Goal: Information Seeking & Learning: Learn about a topic

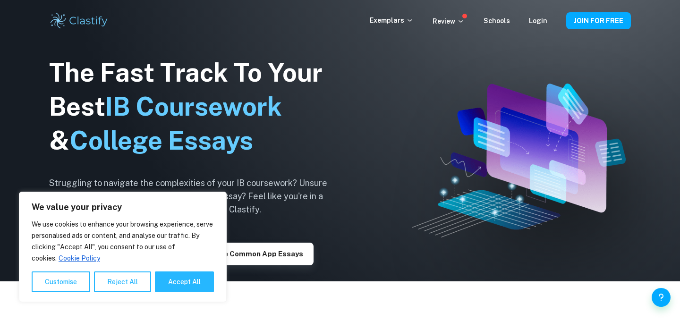
scroll to position [40, 0]
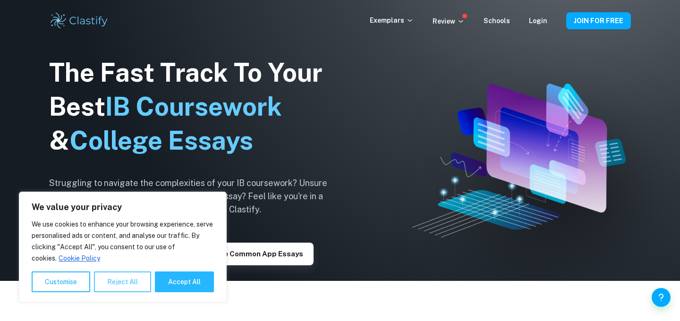
click at [120, 286] on button "Reject All" at bounding box center [122, 281] width 57 height 21
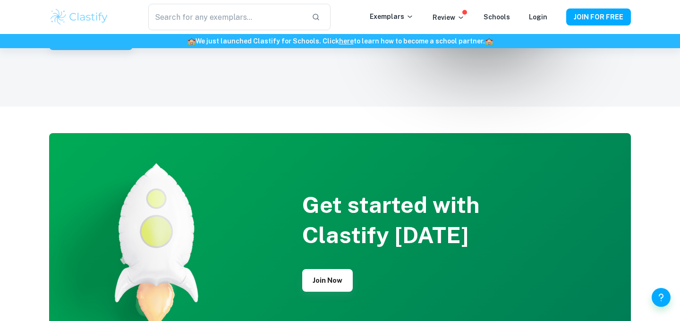
scroll to position [2157, 0]
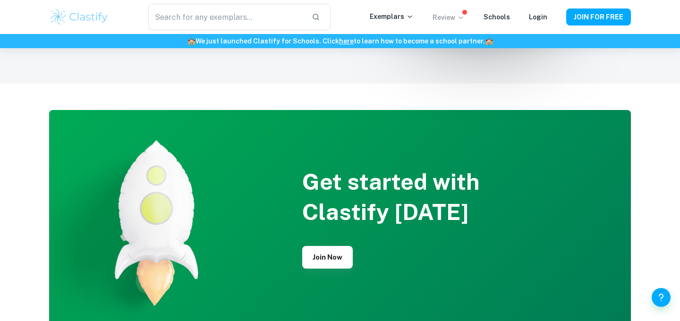
click at [465, 15] on icon at bounding box center [461, 18] width 8 height 8
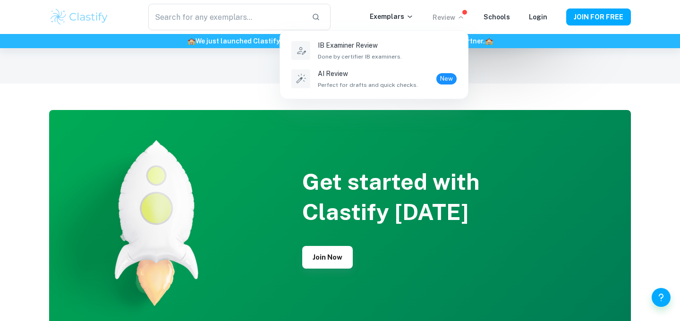
click at [401, 16] on div at bounding box center [340, 160] width 680 height 321
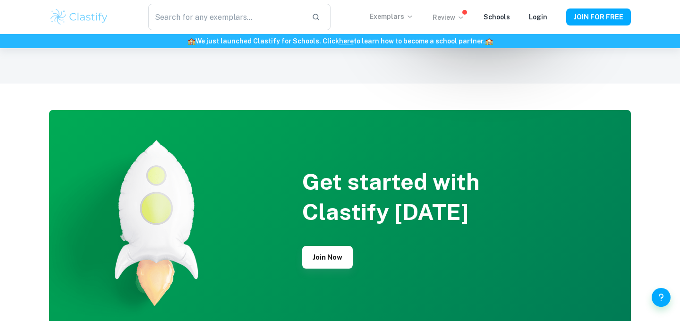
click at [411, 17] on icon at bounding box center [410, 17] width 8 height 8
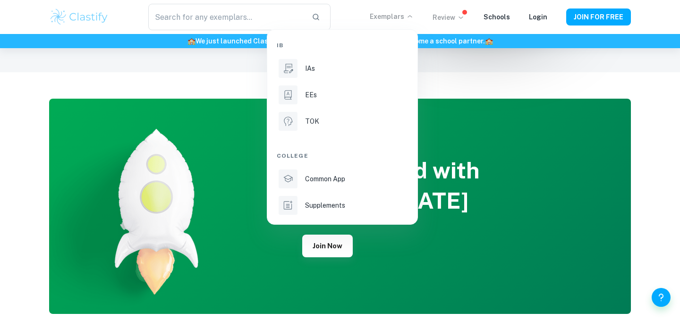
scroll to position [2168, 0]
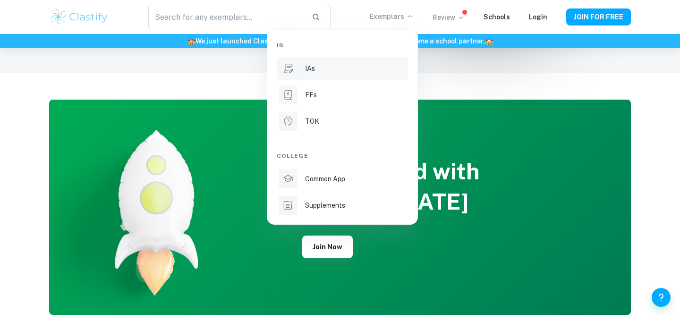
click at [356, 63] on li "IAs" at bounding box center [342, 68] width 131 height 23
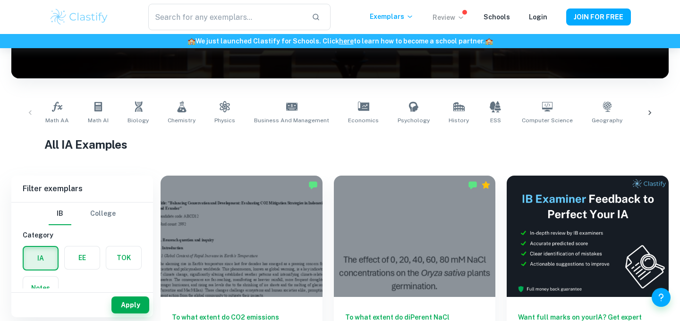
scroll to position [144, 0]
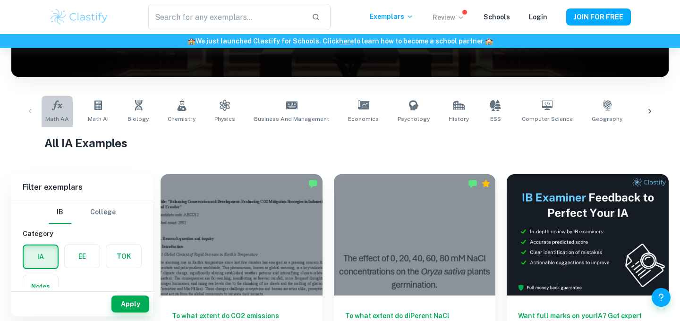
click at [53, 111] on link "Math AA" at bounding box center [57, 111] width 31 height 31
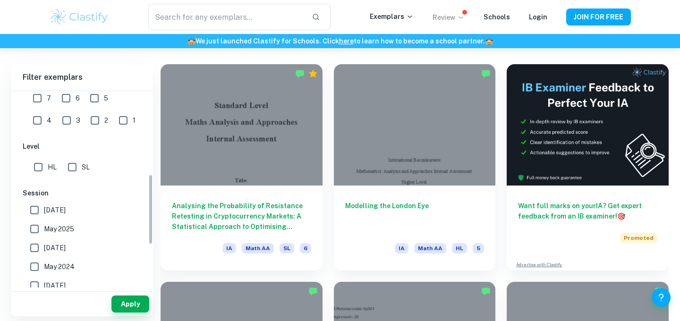
scroll to position [231, 0]
click at [42, 161] on input "HL" at bounding box center [38, 164] width 19 height 19
checkbox input "true"
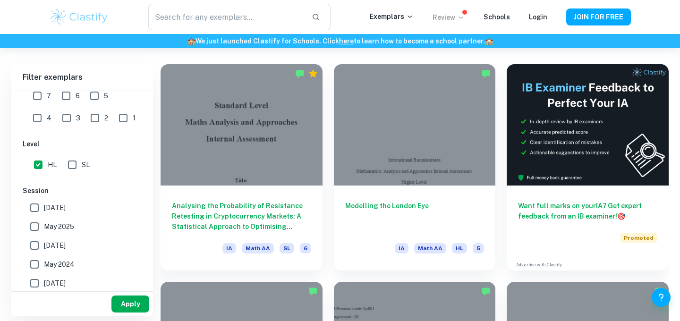
click at [127, 307] on button "Apply" at bounding box center [130, 304] width 38 height 17
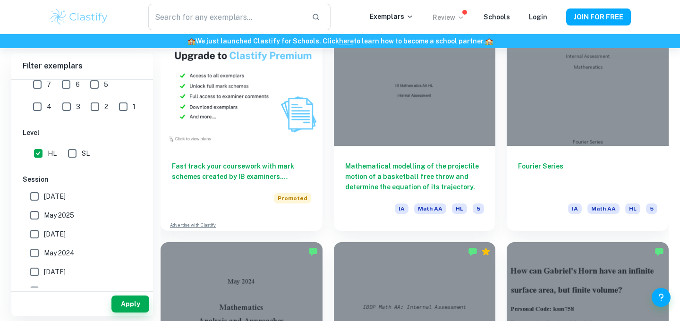
scroll to position [745, 0]
